Goal: Register for event/course

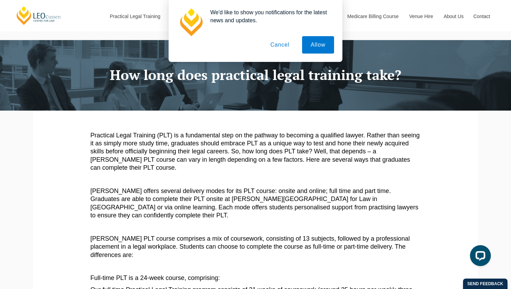
click at [275, 50] on button "Cancel" at bounding box center [280, 44] width 37 height 17
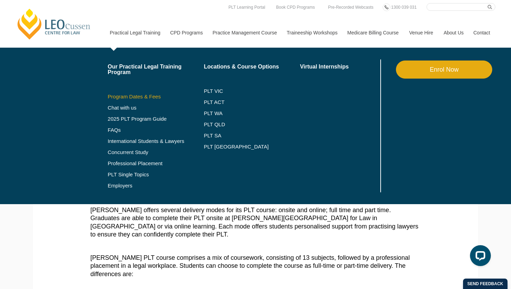
click at [124, 97] on link "Program Dates & Fees" at bounding box center [156, 97] width 96 height 6
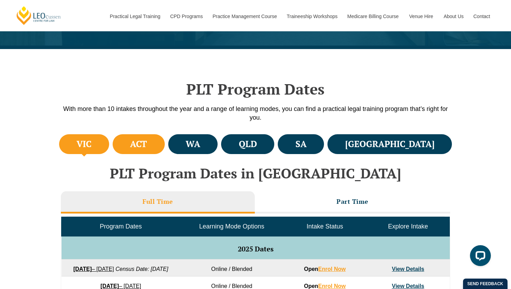
click at [147, 148] on h4 "ACT" at bounding box center [138, 143] width 17 height 11
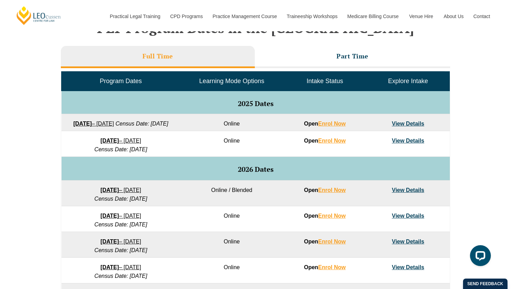
scroll to position [289, 0]
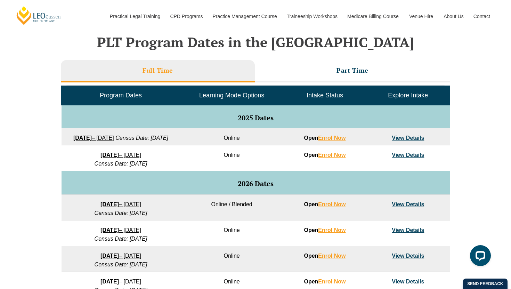
click at [114, 138] on link "22 September 2025 – 20 February 2026" at bounding box center [93, 138] width 41 height 6
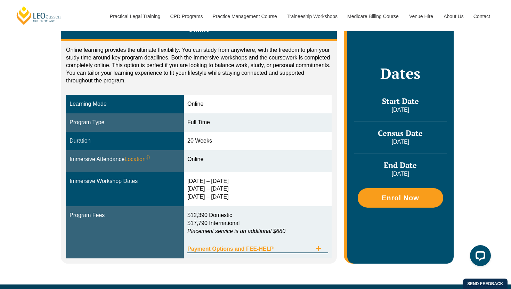
click at [319, 248] on icon "Tabs. Open items with Enter or Space, close with Escape and navigate using the …" at bounding box center [319, 249] width 6 height 6
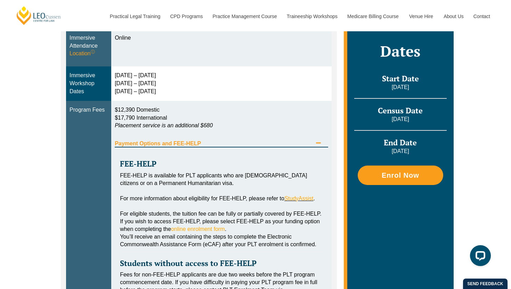
scroll to position [259, 0]
click at [298, 199] on link "StudyAssist" at bounding box center [298, 198] width 29 height 6
